Goal: Information Seeking & Learning: Compare options

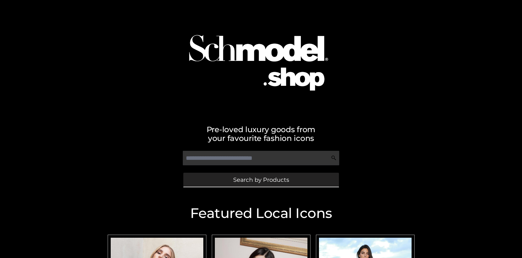
click at [261, 179] on span "Search by Products" at bounding box center [261, 180] width 56 height 6
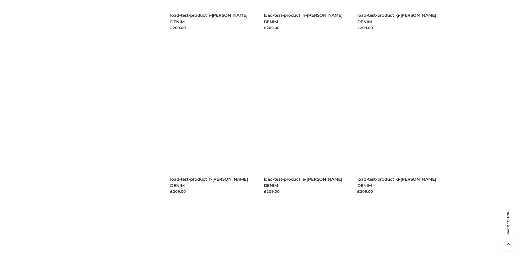
scroll to position [1149, 0]
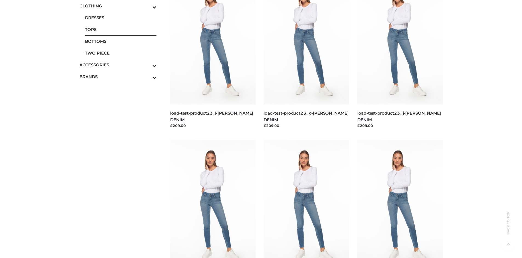
click at [121, 29] on span "TOPS" at bounding box center [121, 29] width 72 height 6
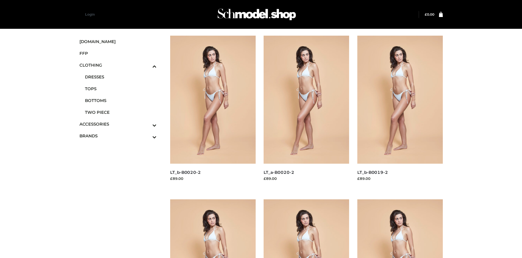
scroll to position [421, 0]
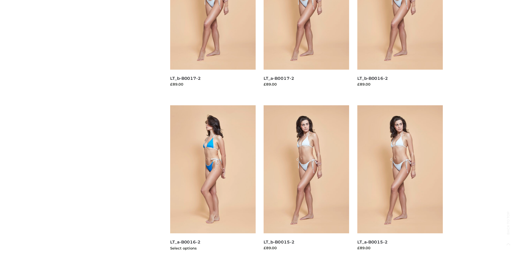
click at [213, 181] on img at bounding box center [212, 169] width 85 height 128
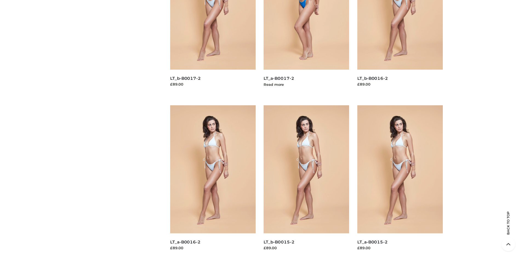
scroll to position [258, 0]
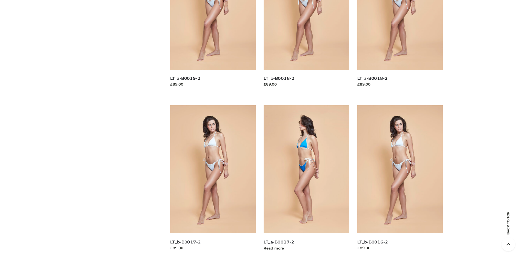
click at [306, 181] on img at bounding box center [305, 169] width 85 height 128
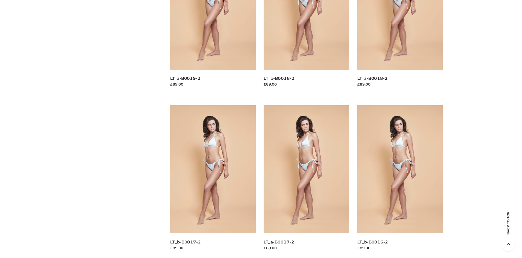
scroll to position [421, 0]
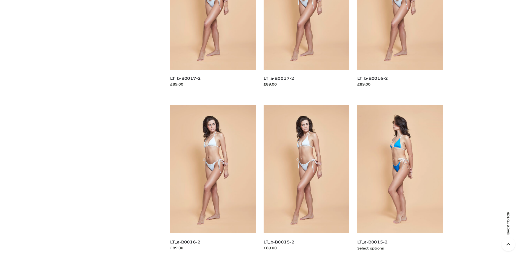
click at [400, 181] on img at bounding box center [399, 169] width 85 height 128
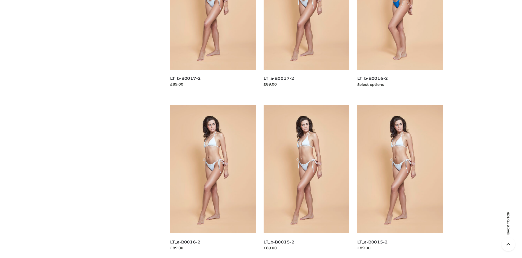
scroll to position [258, 0]
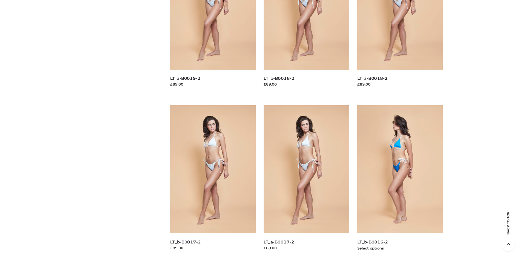
click at [400, 181] on img at bounding box center [399, 169] width 85 height 128
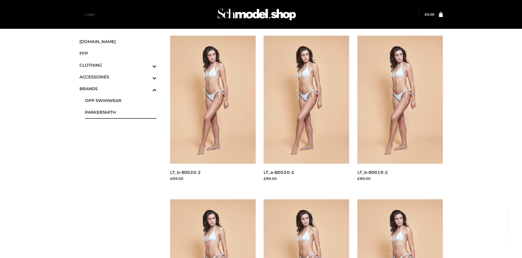
click at [121, 112] on span "PARKERSMITH" at bounding box center [121, 112] width 72 height 6
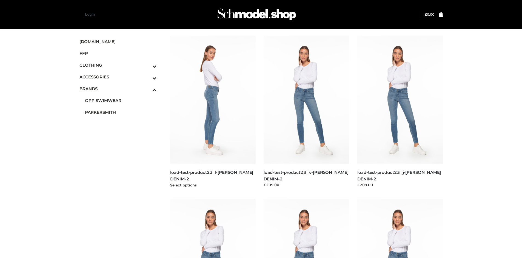
click at [213, 112] on img at bounding box center [212, 100] width 85 height 128
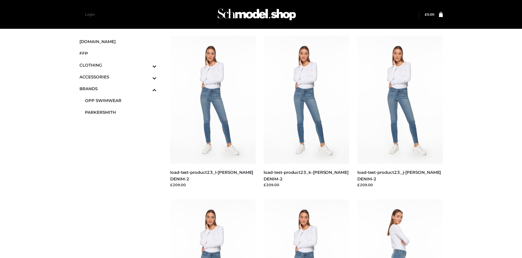
click at [400, 228] on img at bounding box center [399, 263] width 85 height 128
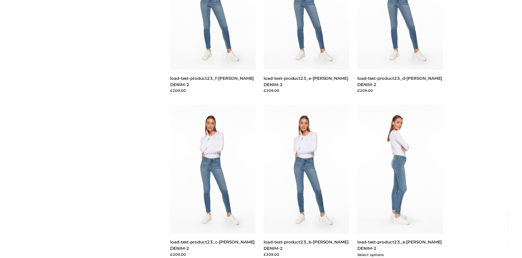
click at [400, 181] on img at bounding box center [399, 169] width 85 height 128
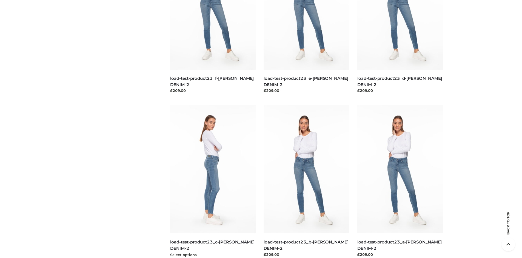
click at [213, 181] on img at bounding box center [212, 169] width 85 height 128
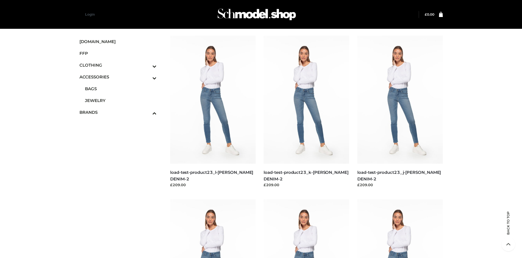
click at [121, 100] on span "JEWELRY" at bounding box center [121, 100] width 72 height 6
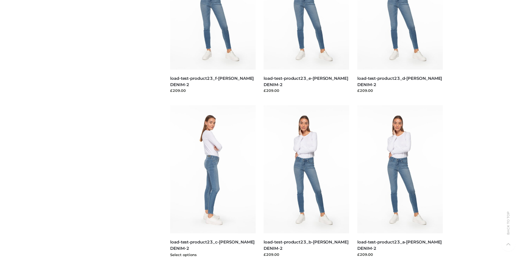
click at [213, 181] on img at bounding box center [212, 169] width 85 height 128
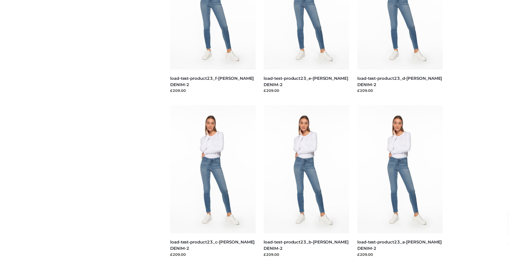
scroll to position [0, 0]
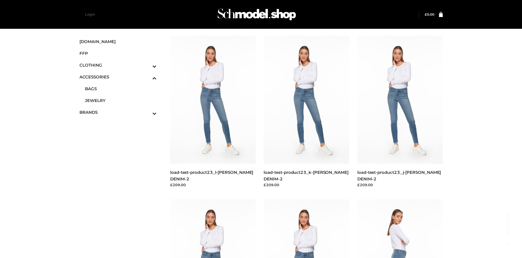
click at [400, 228] on img at bounding box center [399, 263] width 85 height 128
click at [213, 228] on img at bounding box center [212, 263] width 85 height 128
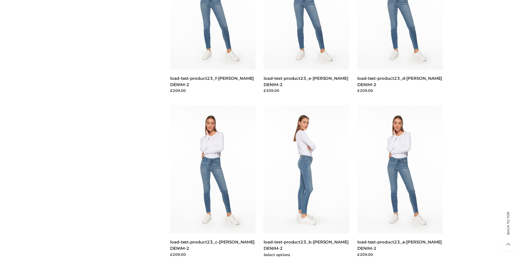
click at [306, 181] on img at bounding box center [305, 169] width 85 height 128
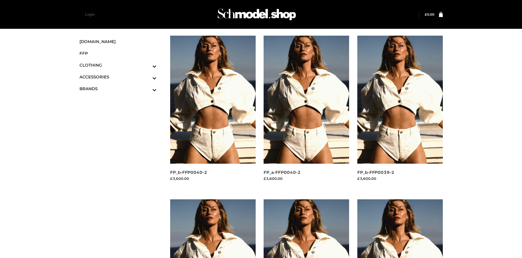
scroll to position [258, 0]
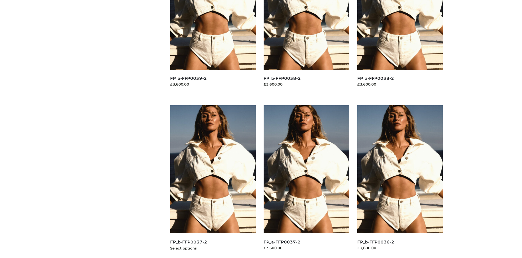
click at [213, 181] on img at bounding box center [212, 169] width 85 height 128
click at [400, 181] on img at bounding box center [399, 169] width 85 height 128
click at [306, 181] on img at bounding box center [305, 169] width 85 height 128
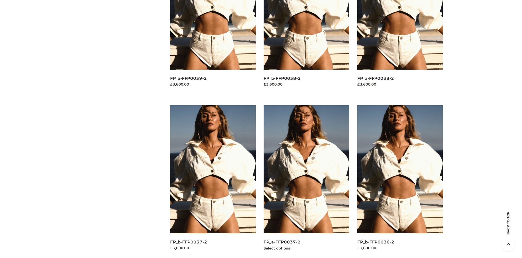
click at [306, 181] on img at bounding box center [305, 169] width 85 height 128
